Goal: Information Seeking & Learning: Understand process/instructions

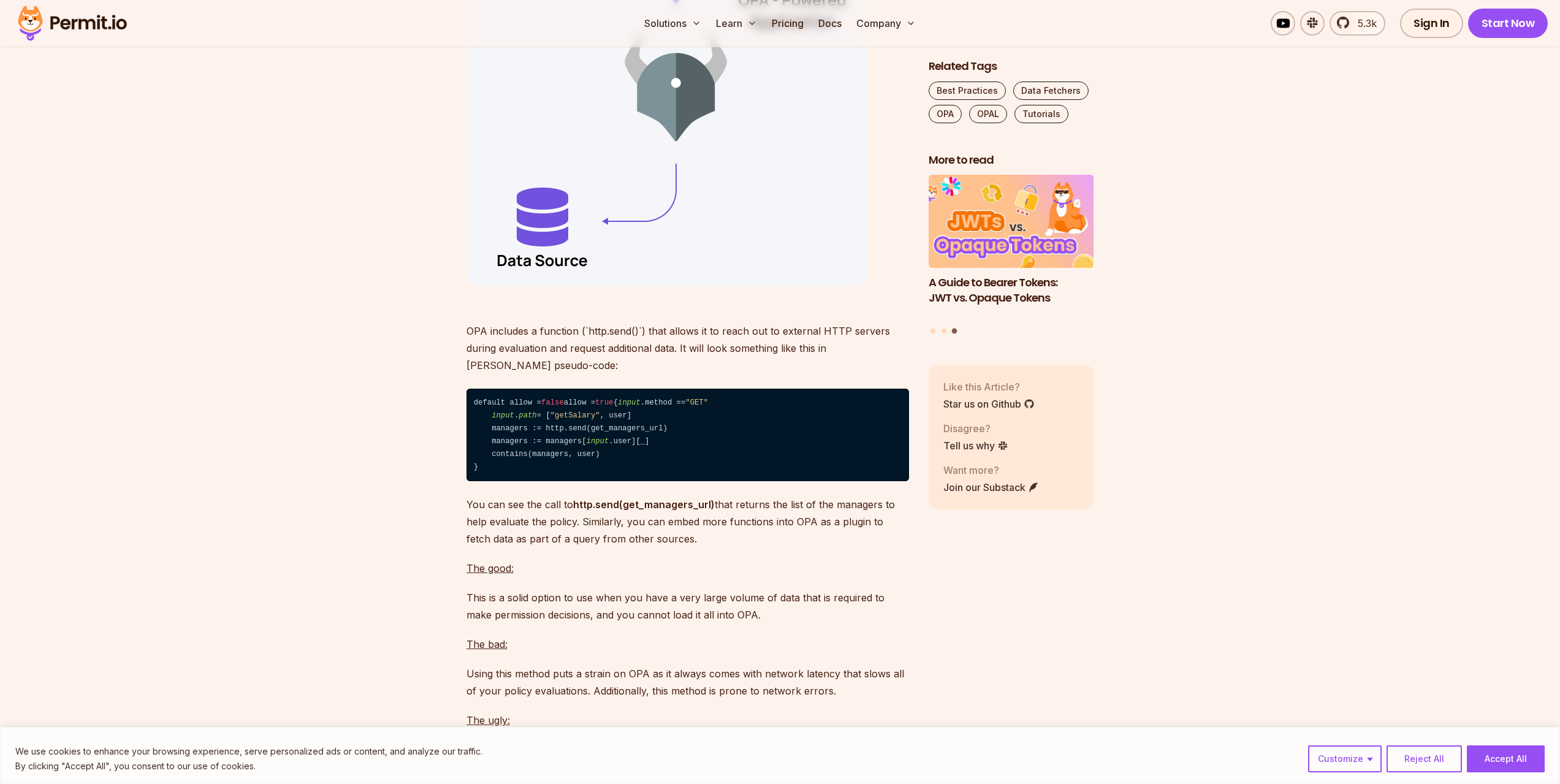
scroll to position [6926, 0]
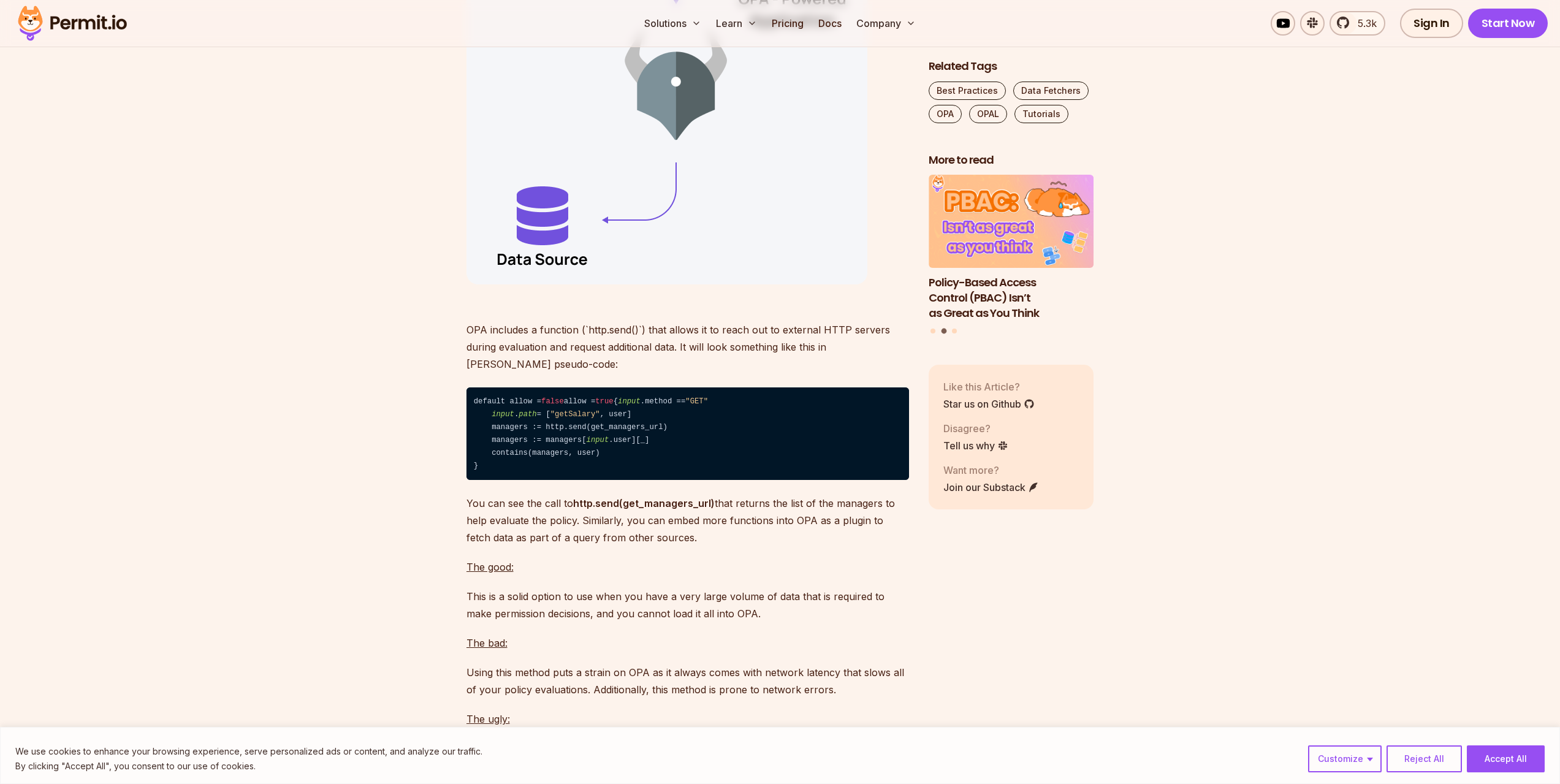
click at [617, 480] on code "default allow = false allow = true { input .method == "GET" input . path = [ "g…" at bounding box center [688, 434] width 442 height 93
click at [607, 480] on code "default allow = false allow = true { input .method == "GET" input . path = [ "g…" at bounding box center [688, 434] width 442 height 93
copy code "get_managers_url"
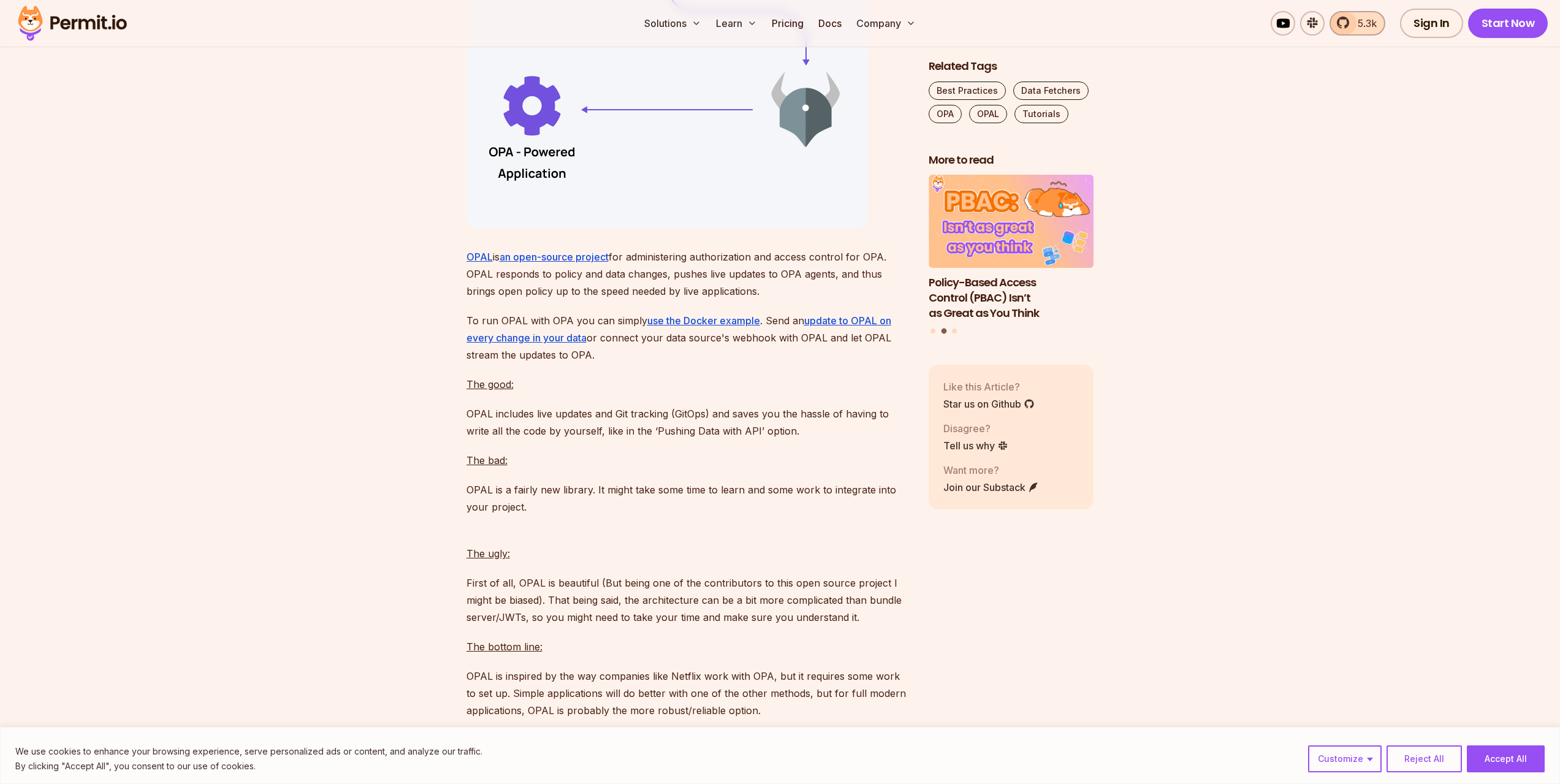
scroll to position [7124, 0]
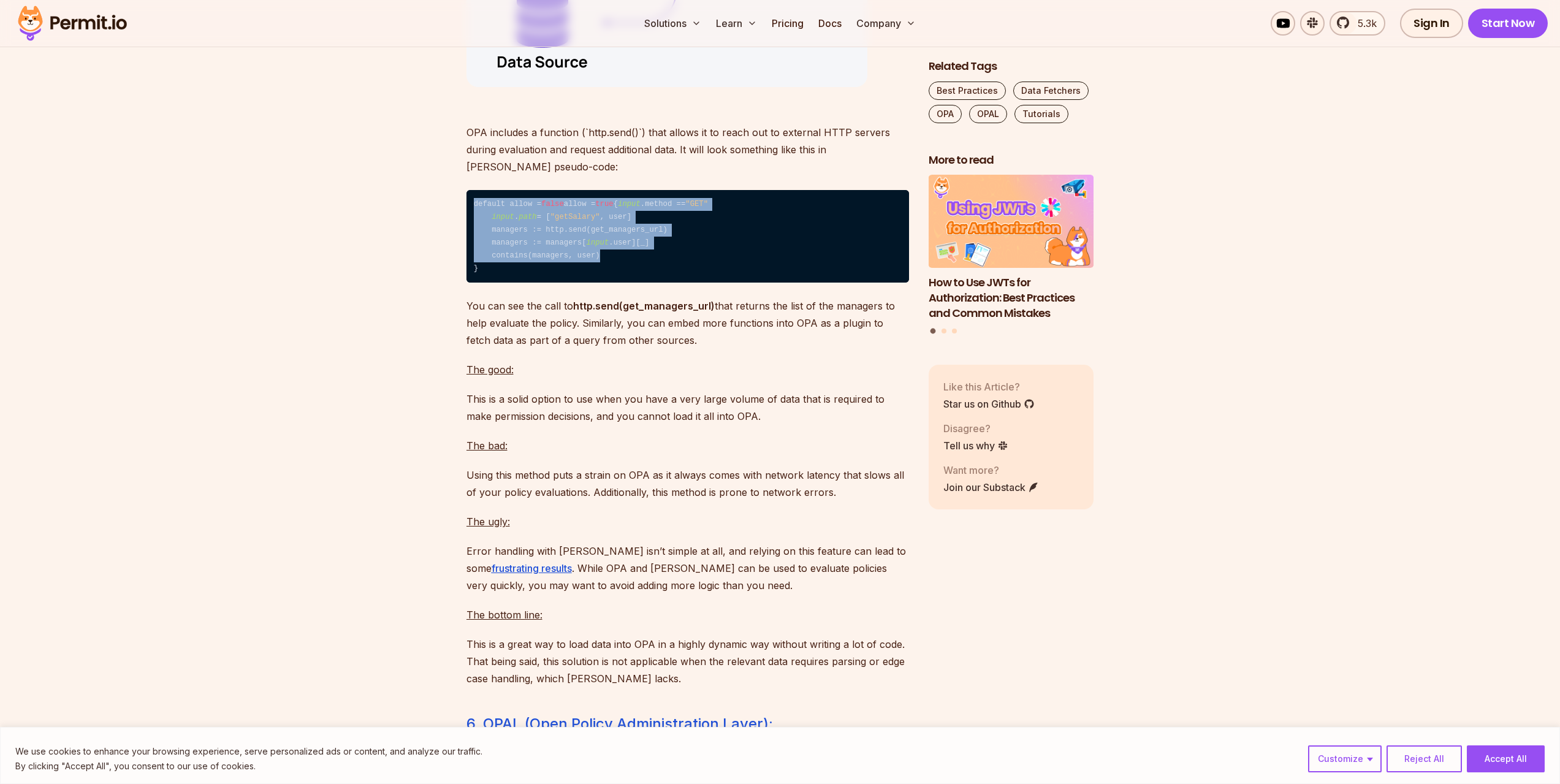
drag, startPoint x: 473, startPoint y: 250, endPoint x: 607, endPoint y: 341, distance: 162.0
click at [607, 283] on code "default allow = false allow = true { input .method == "GET" input . path = [ "g…" at bounding box center [688, 236] width 442 height 93
click at [527, 283] on code "default allow = false allow = true { input .method == "GET" input . path = [ "g…" at bounding box center [688, 236] width 442 height 93
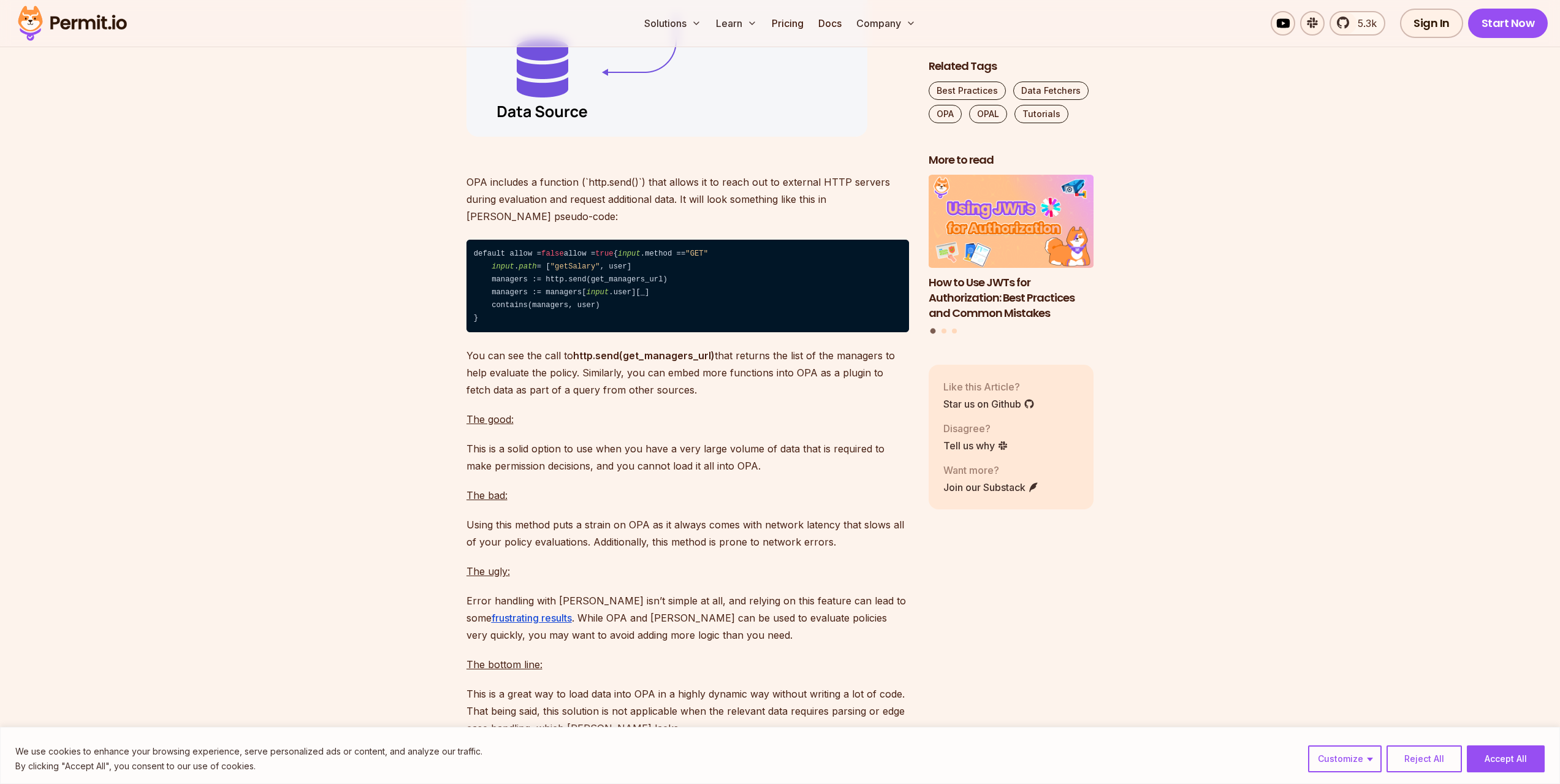
scroll to position [7062, 0]
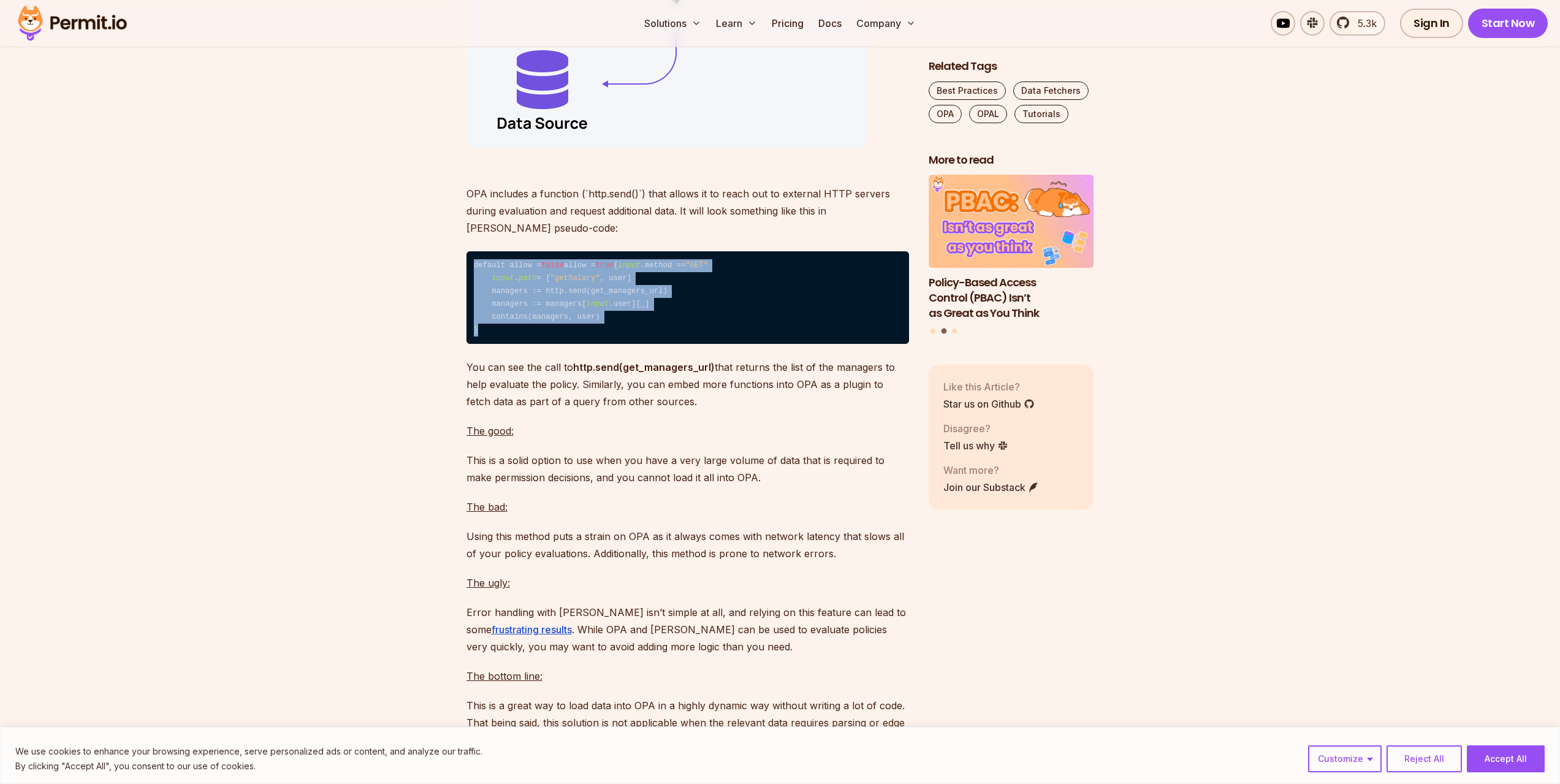
drag, startPoint x: 473, startPoint y: 314, endPoint x: 598, endPoint y: 413, distance: 159.5
click at [598, 344] on code "default allow = false allow = true { input .method == "GET" input . path = [ "g…" at bounding box center [688, 298] width 442 height 93
copy code "default allow = false allow = true { input .method == "GET" input . path = [ "g…"
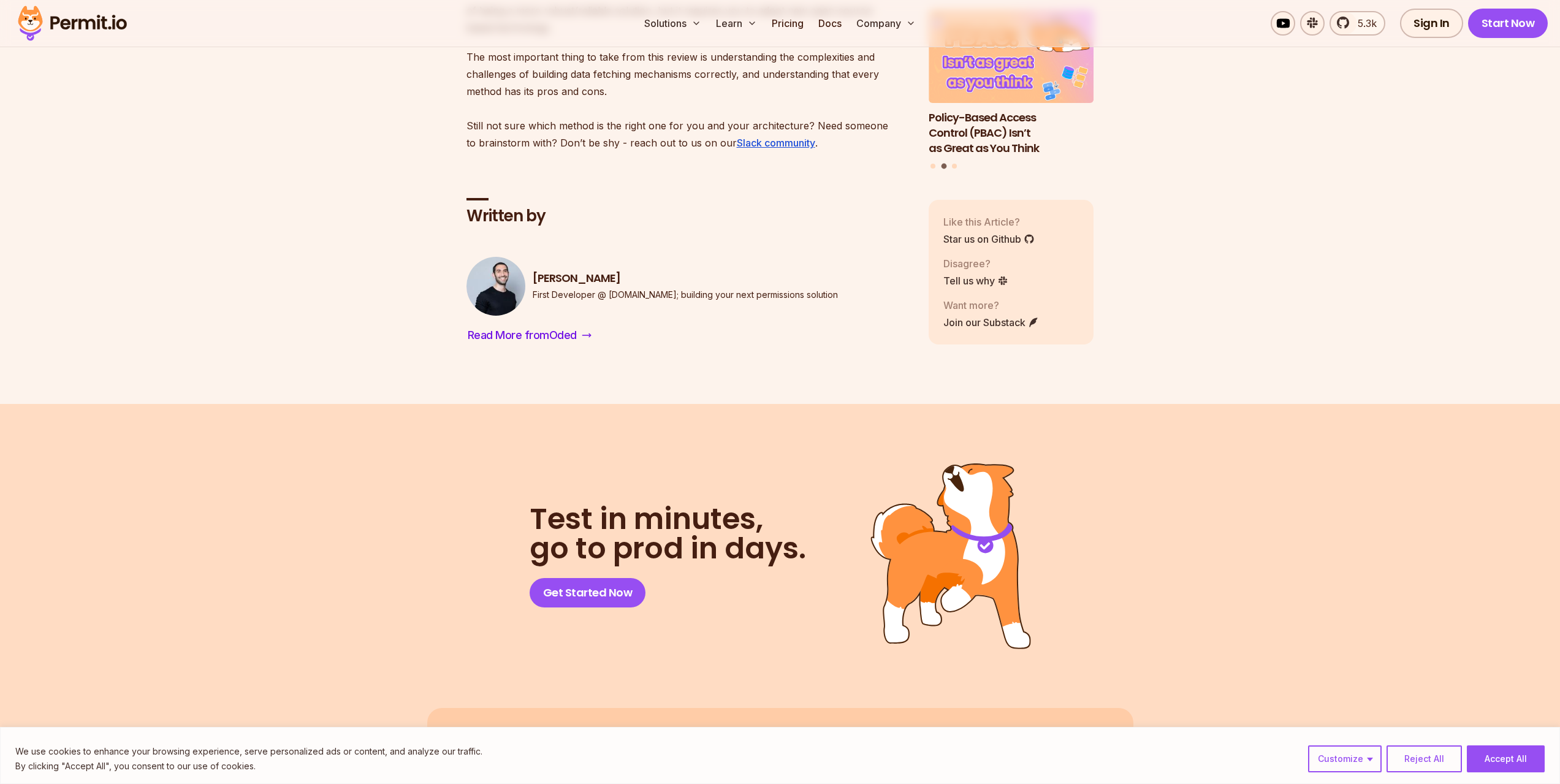
scroll to position [9147, 0]
